Goal: Information Seeking & Learning: Learn about a topic

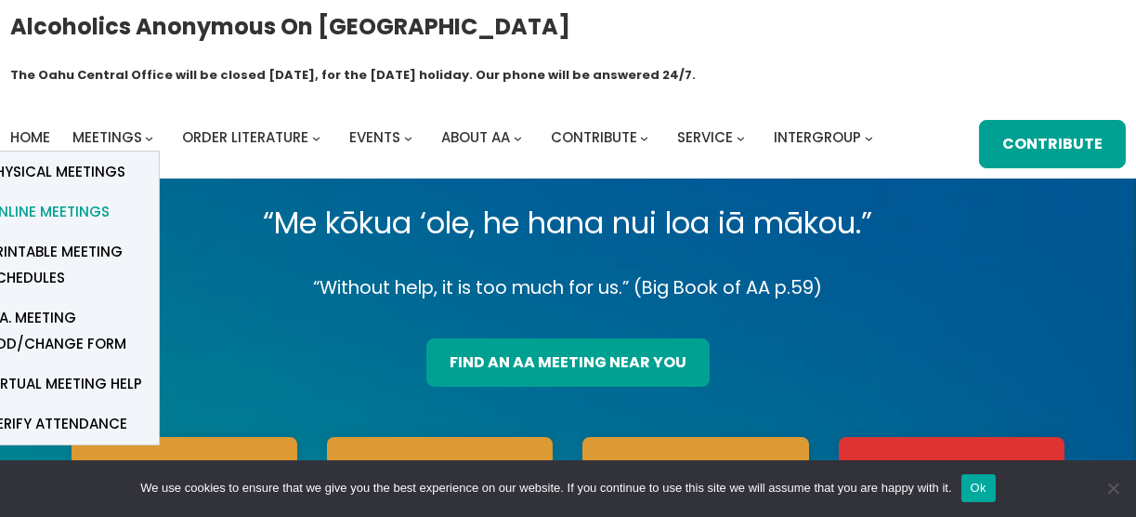
click at [87, 199] on span "Online Meetings" at bounding box center [48, 212] width 123 height 26
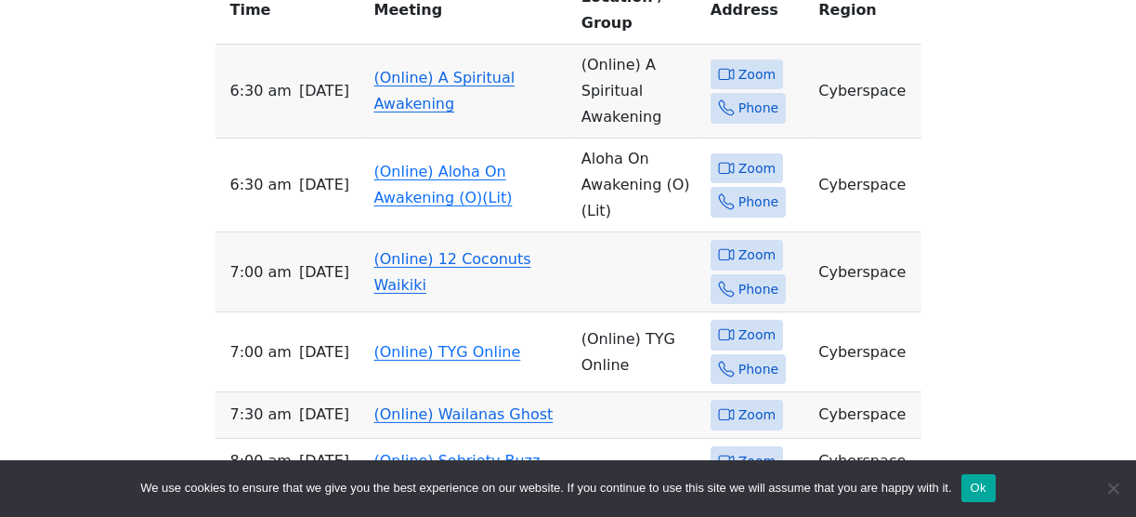
scroll to position [845, 0]
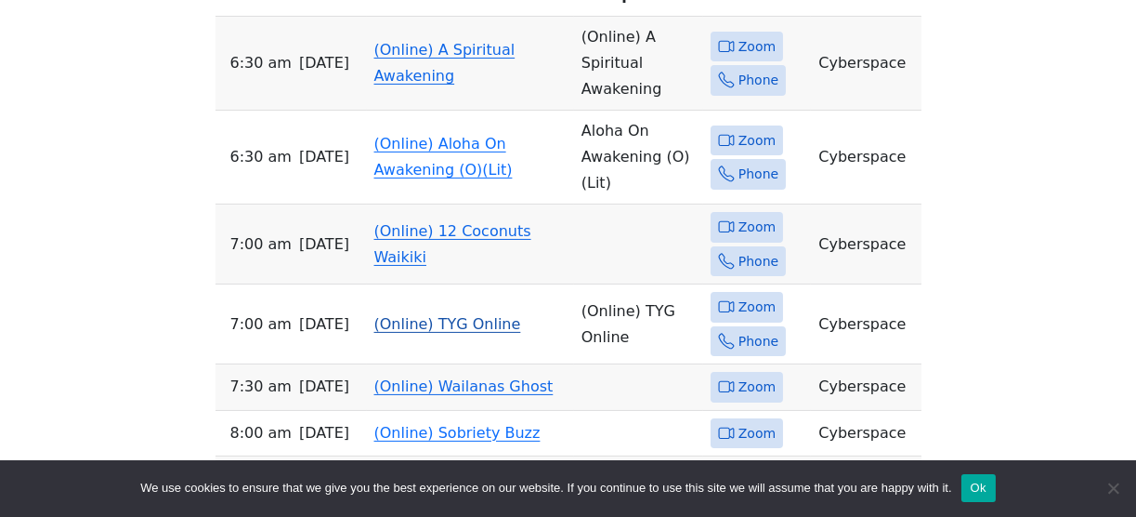
click at [419, 315] on link "(Online) TYG Online" at bounding box center [447, 324] width 147 height 18
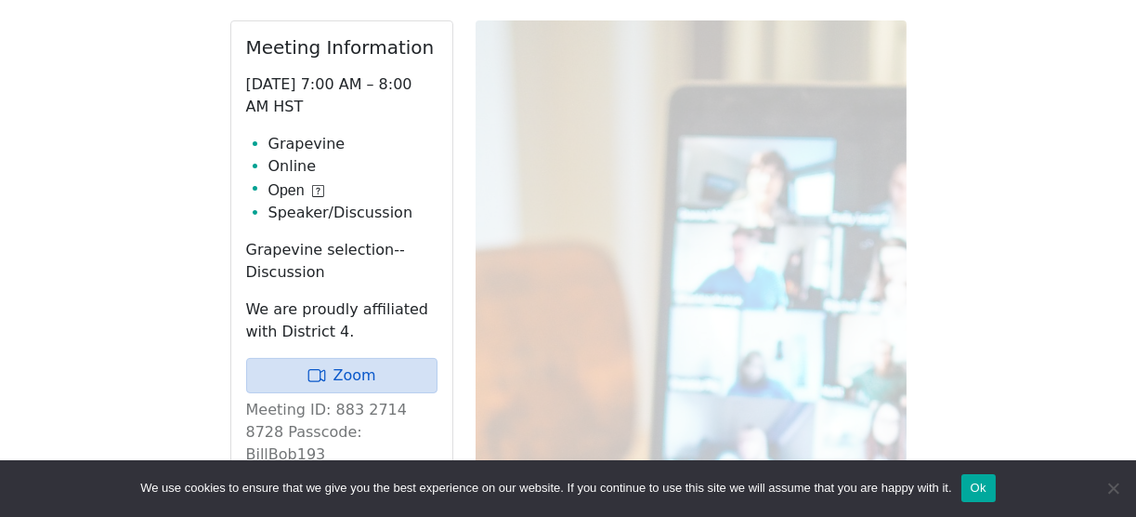
scroll to position [805, 0]
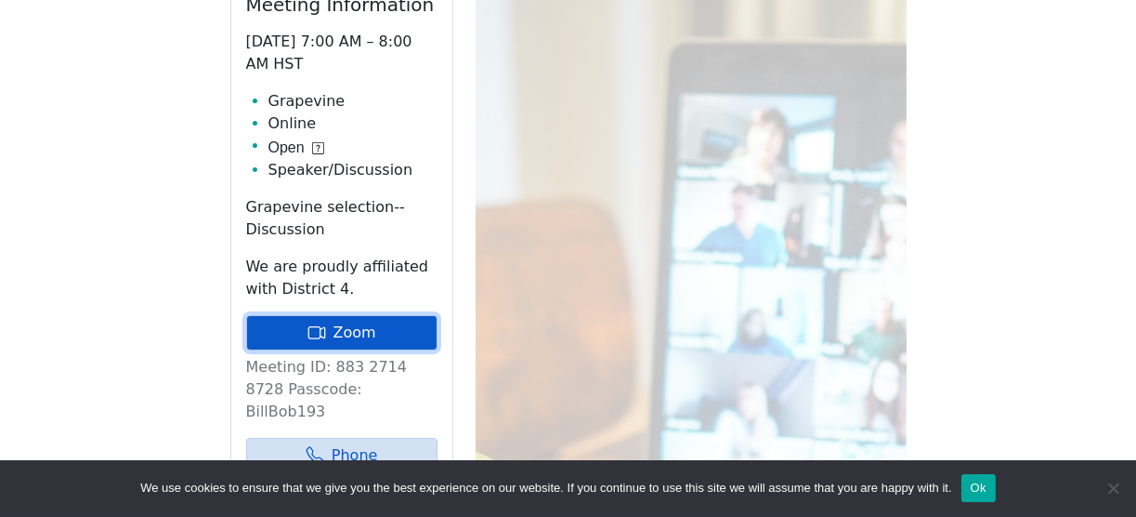
click at [386, 315] on link "Zoom" at bounding box center [341, 332] width 191 height 35
